Goal: Information Seeking & Learning: Check status

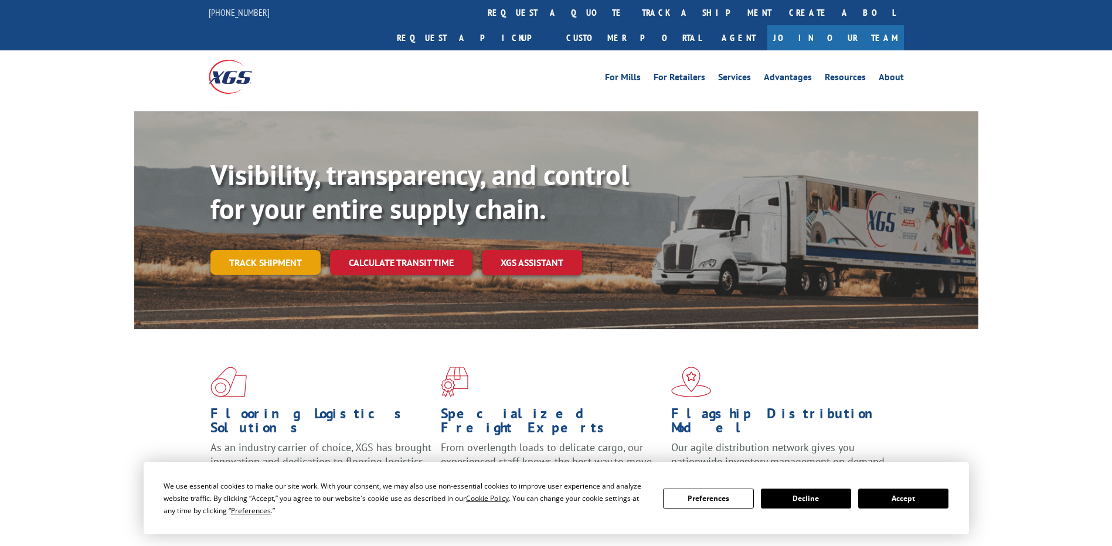
click at [256, 250] on link "Track shipment" at bounding box center [265, 262] width 110 height 25
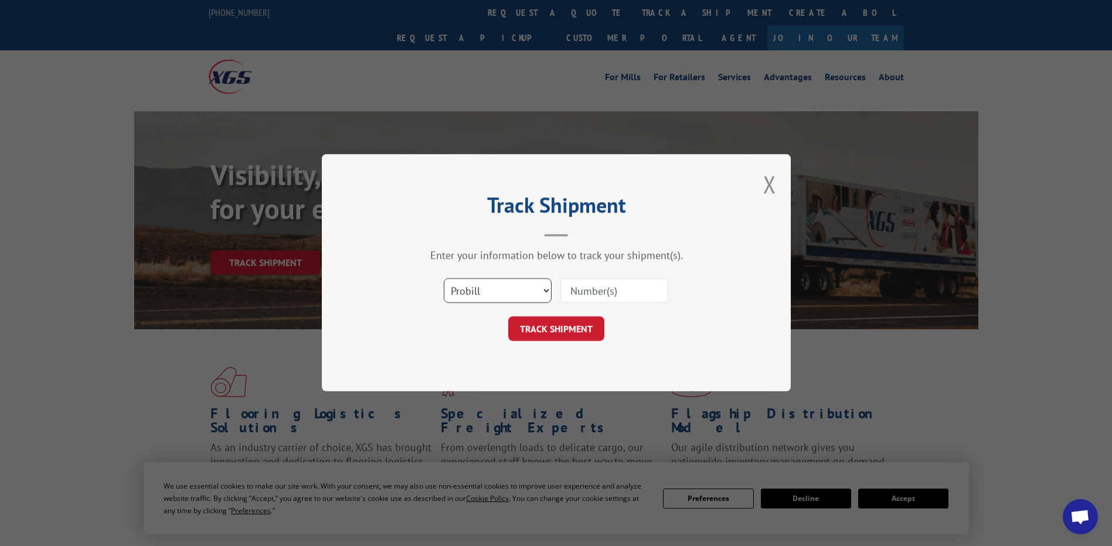
click at [502, 291] on select "Select category... Probill BOL PO" at bounding box center [498, 291] width 108 height 25
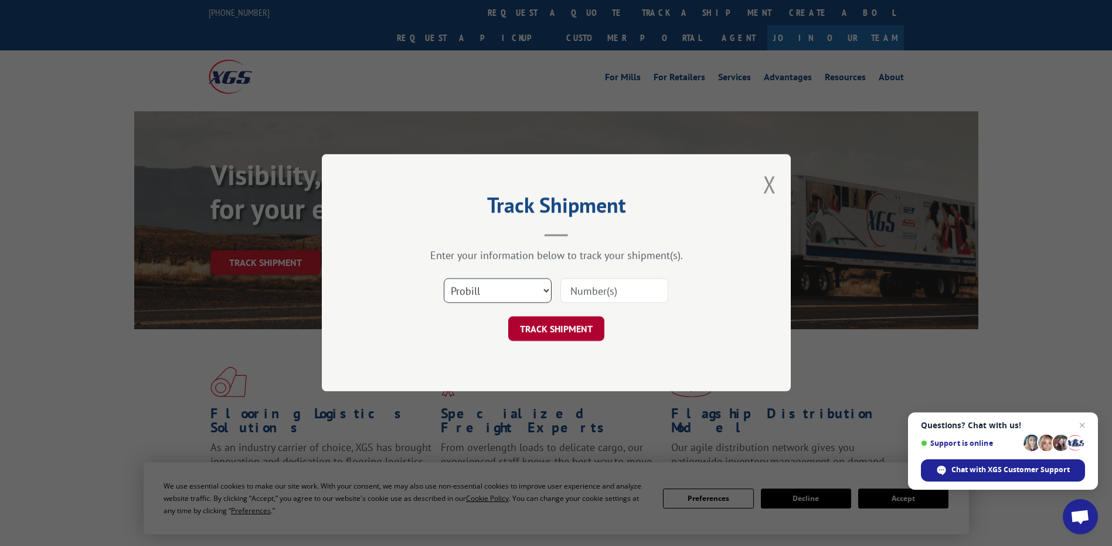
select select "po"
click at [444, 279] on select "Select category... Probill BOL PO" at bounding box center [498, 291] width 108 height 25
click at [615, 284] on input at bounding box center [614, 291] width 108 height 25
type input "4752171"
click at [563, 327] on button "TRACK SHIPMENT" at bounding box center [556, 329] width 96 height 25
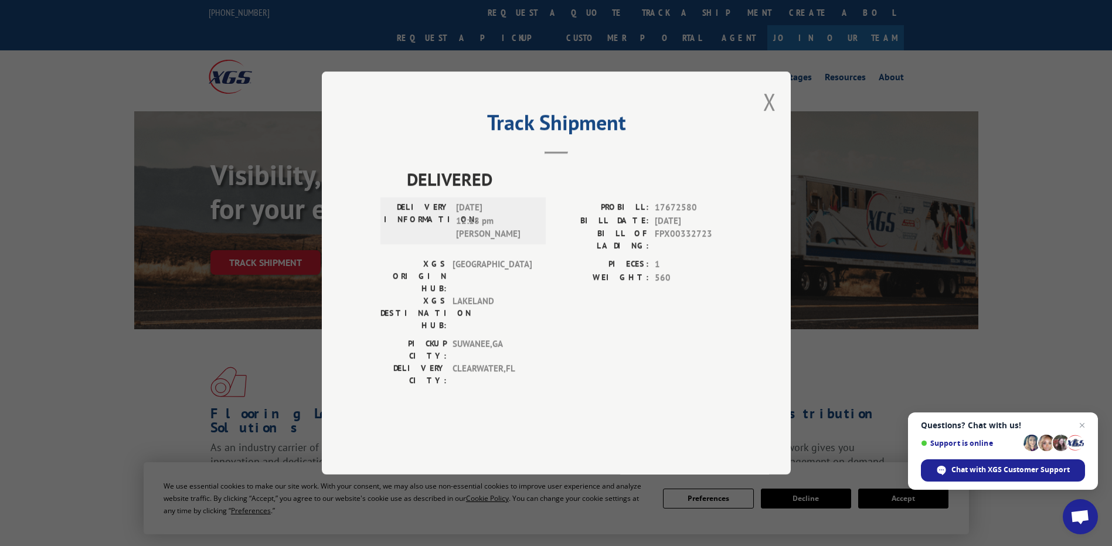
click at [762, 137] on div "Track Shipment DELIVERED DELIVERY INFORMATION: [DATE] 12:18 pm [PERSON_NAME]: 1…" at bounding box center [556, 273] width 469 height 403
click at [772, 117] on button "Close modal" at bounding box center [769, 101] width 13 height 31
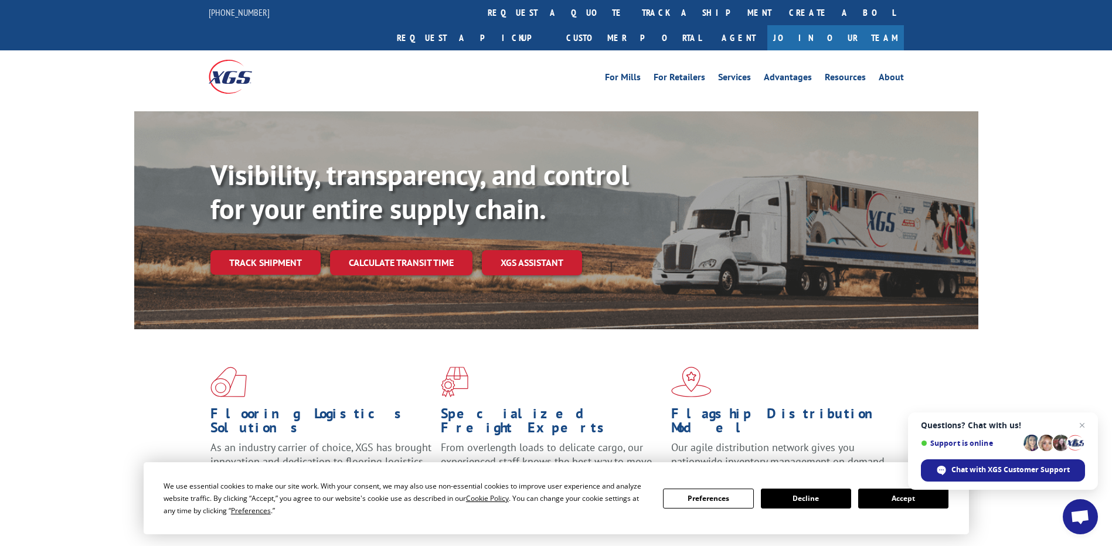
drag, startPoint x: 284, startPoint y: 236, endPoint x: 298, endPoint y: 234, distance: 13.5
click at [284, 250] on link "Track shipment" at bounding box center [265, 262] width 110 height 25
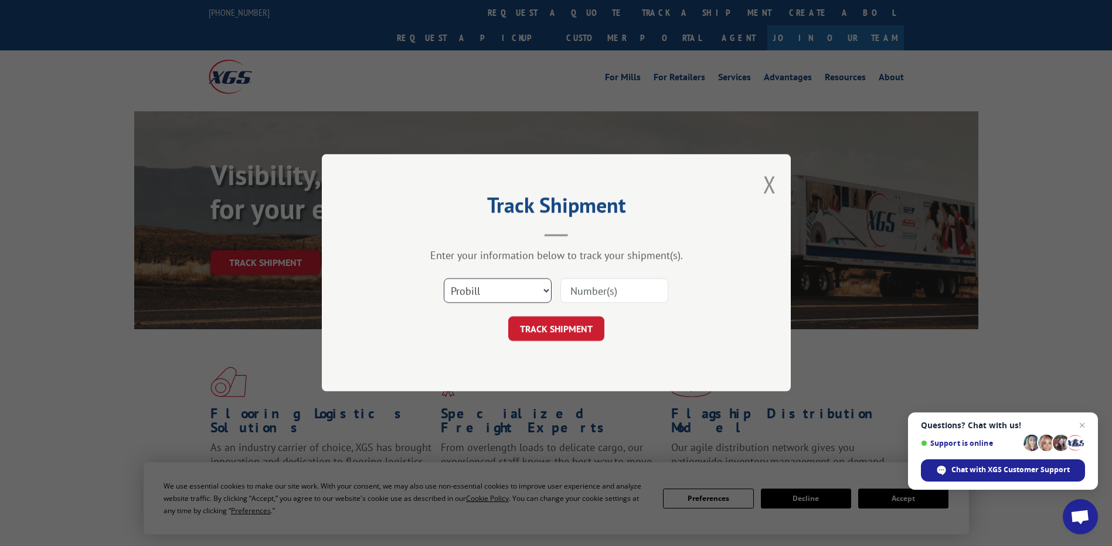
click at [494, 286] on select "Select category... Probill BOL PO" at bounding box center [498, 291] width 108 height 25
click at [444, 279] on select "Select category... Probill BOL PO" at bounding box center [498, 291] width 108 height 25
click at [493, 294] on select "Select category... Probill BOL PO" at bounding box center [498, 291] width 108 height 25
select select "po"
click at [444, 279] on select "Select category... Probill BOL PO" at bounding box center [498, 291] width 108 height 25
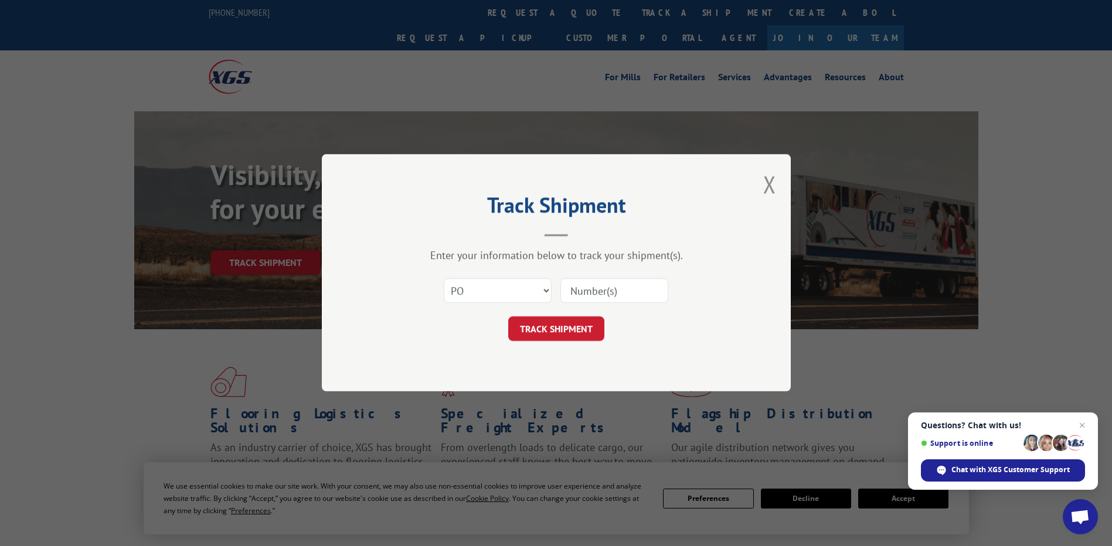
click at [611, 292] on input at bounding box center [614, 291] width 108 height 25
click at [583, 287] on input at bounding box center [614, 291] width 108 height 25
type input "4752171"
click at [584, 332] on button "TRACK SHIPMENT" at bounding box center [556, 329] width 96 height 25
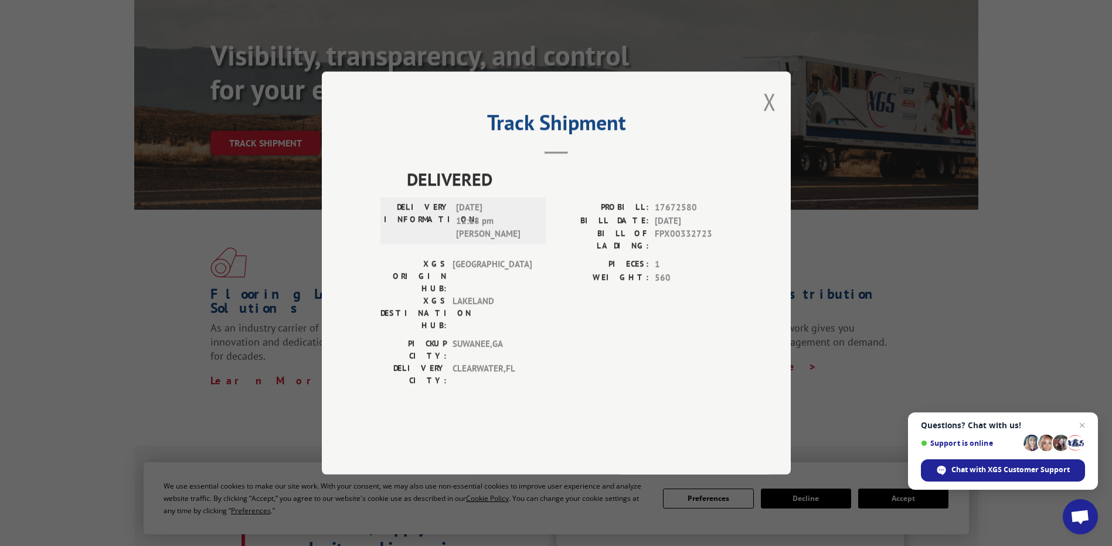
scroll to position [117, 0]
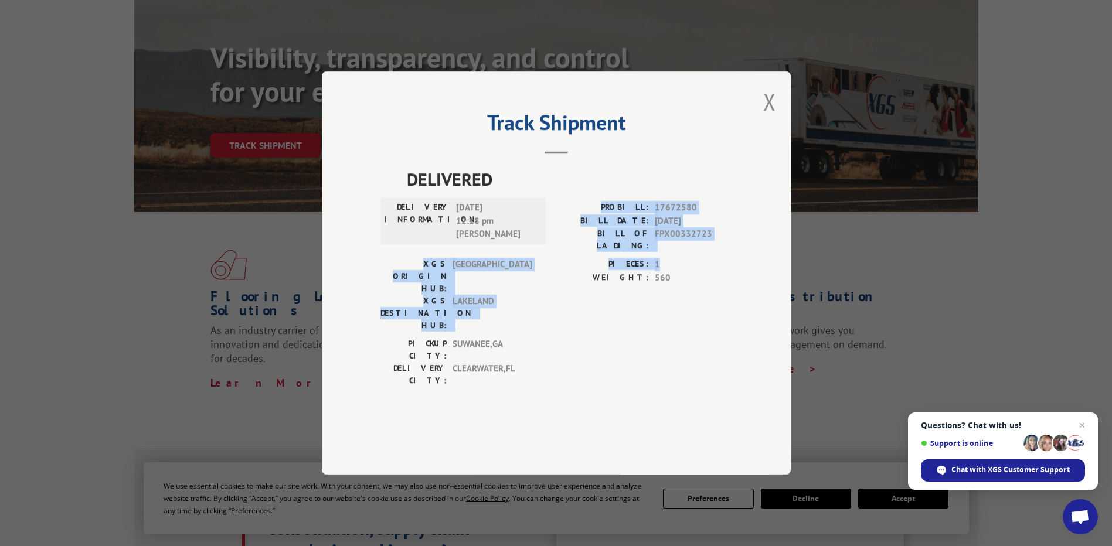
drag, startPoint x: 692, startPoint y: 296, endPoint x: 552, endPoint y: 243, distance: 150.4
click at [552, 243] on div "DELIVERED DELIVERY INFORMATION: [DATE] 12:18 pm [PERSON_NAME]: 17672580 BILL DA…" at bounding box center [556, 279] width 352 height 227
click at [551, 192] on span "DELIVERED" at bounding box center [569, 179] width 325 height 26
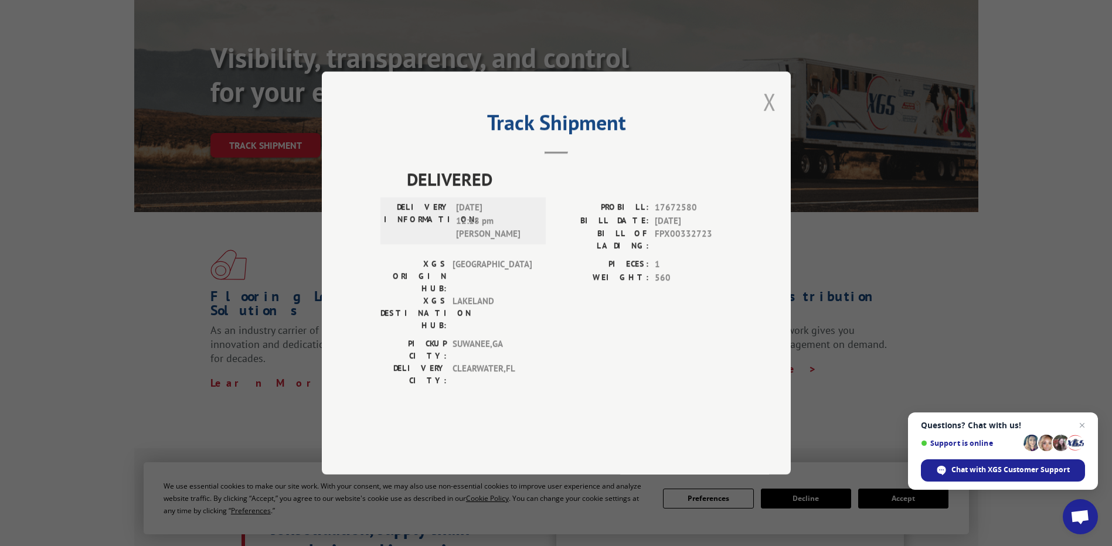
click at [774, 117] on button "Close modal" at bounding box center [769, 101] width 13 height 31
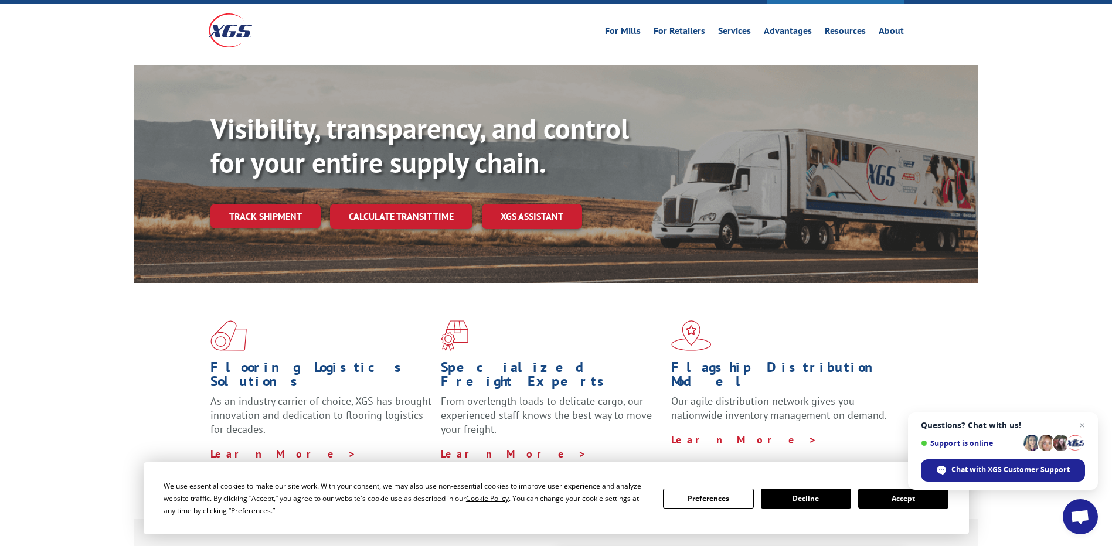
scroll to position [0, 0]
